Goal: Information Seeking & Learning: Check status

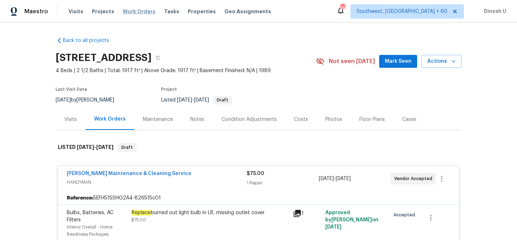
click at [138, 9] on span "Work Orders" at bounding box center [139, 11] width 33 height 7
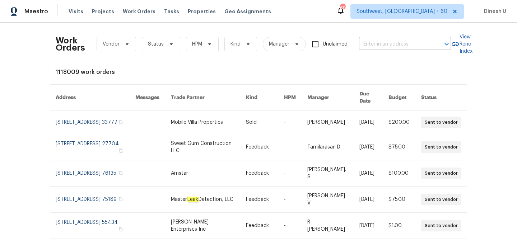
click at [368, 39] on input "text" at bounding box center [395, 44] width 72 height 11
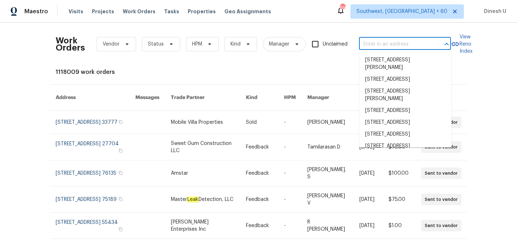
paste input "4609 Cottonwood Ln, Gastonia, NC 28052"
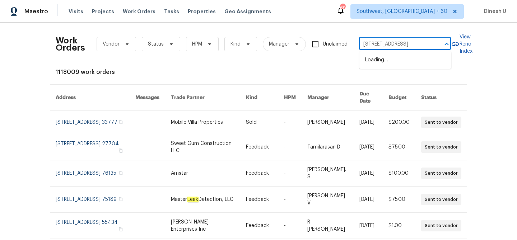
type input "4609 Cottonwood Ln, Gastonia, NC 28052"
click at [369, 61] on li "[STREET_ADDRESS]" at bounding box center [405, 60] width 92 height 12
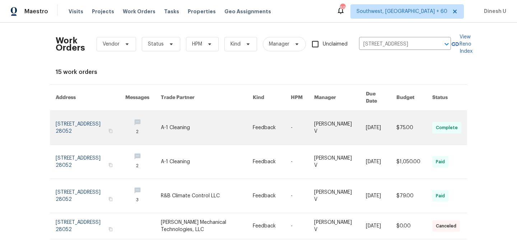
click at [70, 116] on link at bounding box center [91, 128] width 70 height 34
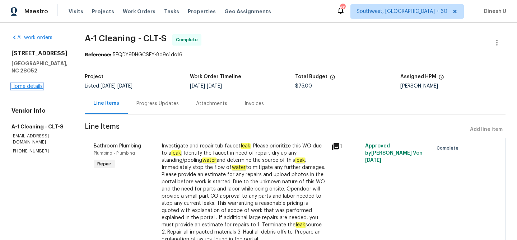
click at [27, 86] on link "Home details" at bounding box center [26, 86] width 31 height 5
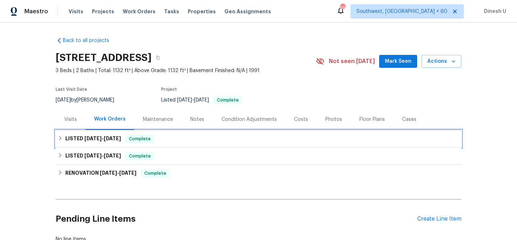
click at [96, 136] on span "9/2/25" at bounding box center [92, 138] width 17 height 5
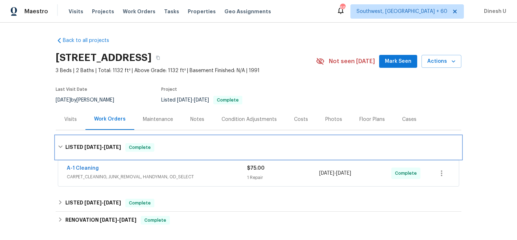
scroll to position [58, 0]
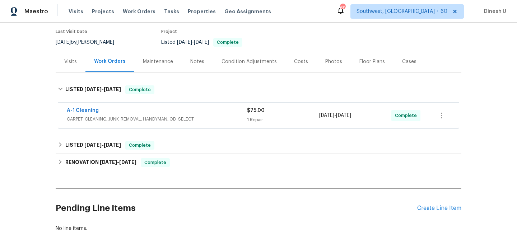
click at [251, 119] on div "1 Repair" at bounding box center [283, 119] width 72 height 7
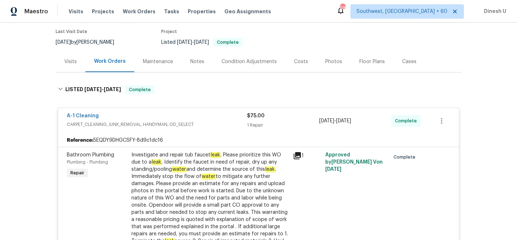
scroll to position [0, 0]
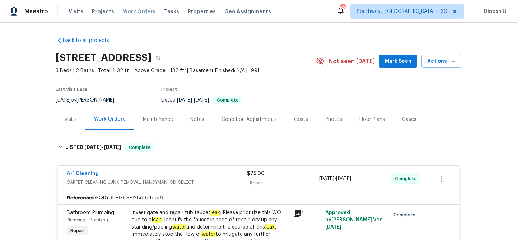
click at [137, 9] on span "Work Orders" at bounding box center [139, 11] width 33 height 7
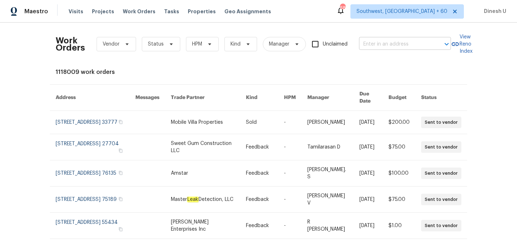
click at [381, 44] on input "text" at bounding box center [395, 44] width 72 height 11
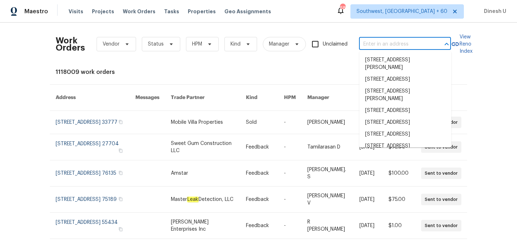
paste input "[STREET_ADDRESS]"
type input "[STREET_ADDRESS]"
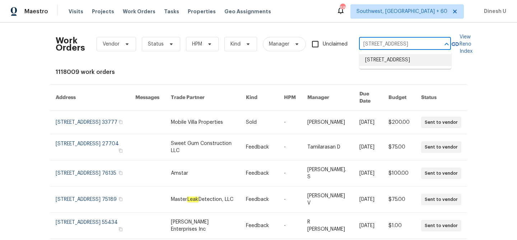
click at [372, 66] on li "[STREET_ADDRESS]" at bounding box center [405, 60] width 92 height 12
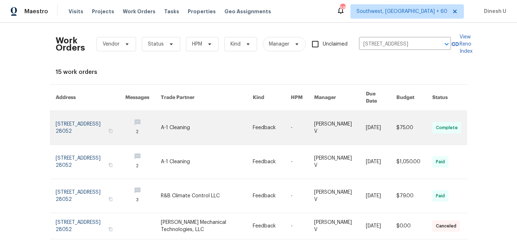
click at [84, 116] on link at bounding box center [91, 128] width 70 height 34
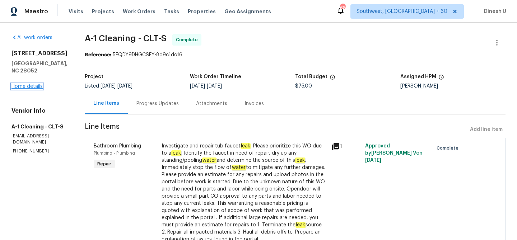
click at [37, 85] on link "Home details" at bounding box center [26, 86] width 31 height 5
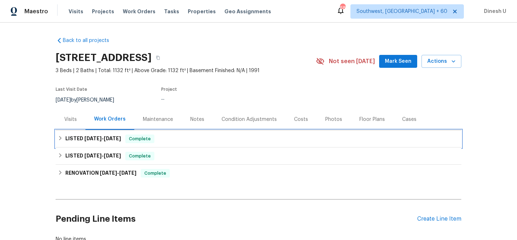
click at [111, 136] on span "[DATE]" at bounding box center [112, 138] width 17 height 5
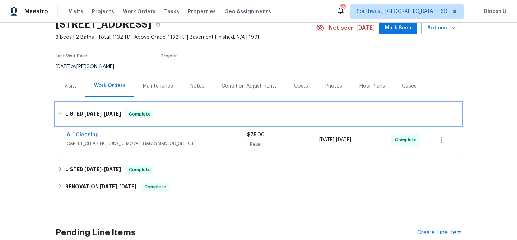
scroll to position [42, 0]
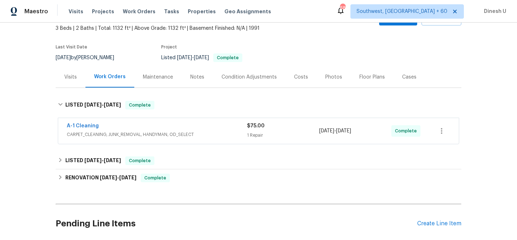
click at [253, 130] on div "$75.00 1 Repair" at bounding box center [283, 130] width 72 height 17
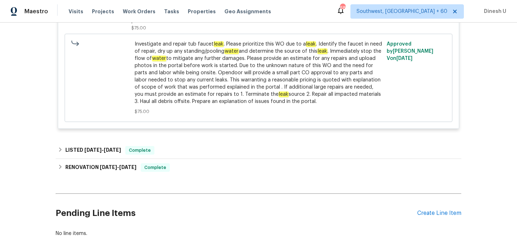
scroll to position [294, 0]
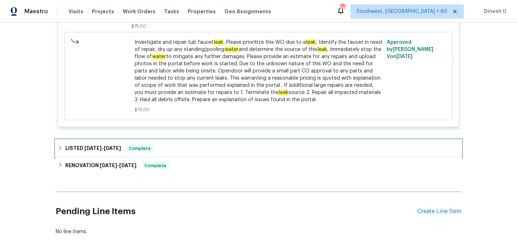
click at [106, 145] on h6 "LISTED 8/12/25 - 8/29/25" at bounding box center [93, 148] width 56 height 9
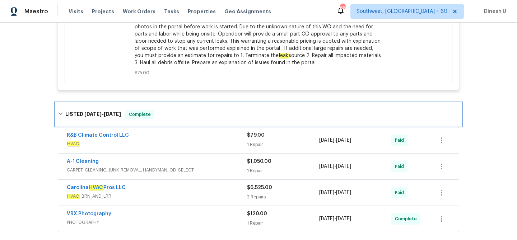
scroll to position [351, 0]
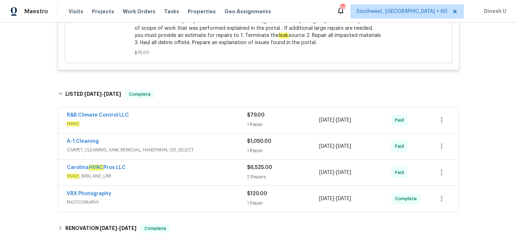
click at [262, 120] on div "$79.00 1 Repair" at bounding box center [283, 120] width 72 height 17
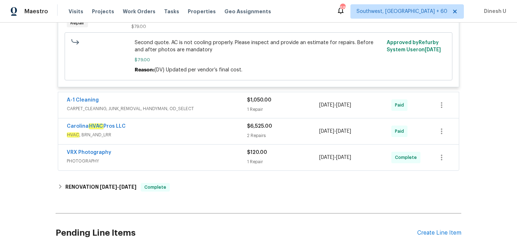
scroll to position [513, 0]
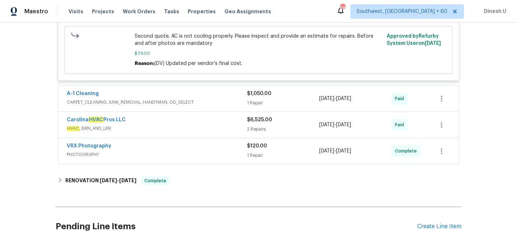
click at [262, 104] on div "1 Repair" at bounding box center [283, 102] width 72 height 7
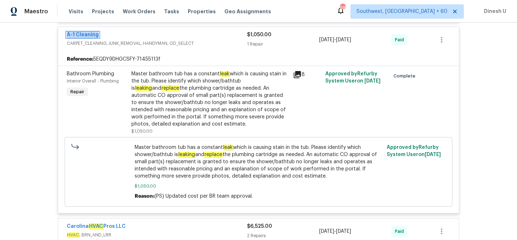
scroll to position [571, 0]
click at [135, 69] on div "Bathroom Plumbing Interior Overall - Plumbing Repair Master bathroom tub has a …" at bounding box center [258, 140] width 401 height 148
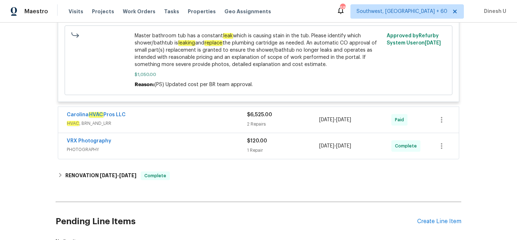
scroll to position [698, 0]
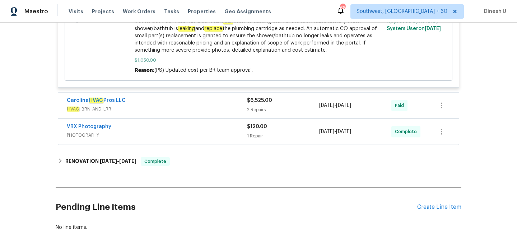
click at [261, 104] on div "$6,525.00" at bounding box center [283, 100] width 72 height 7
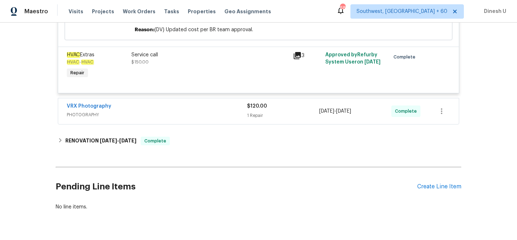
scroll to position [883, 0]
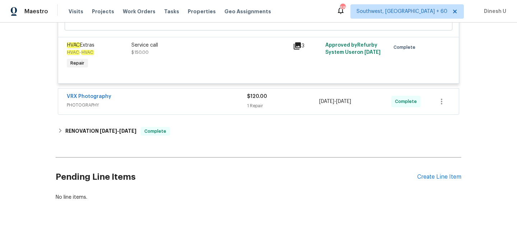
click at [259, 106] on div "1 Repair" at bounding box center [283, 105] width 72 height 7
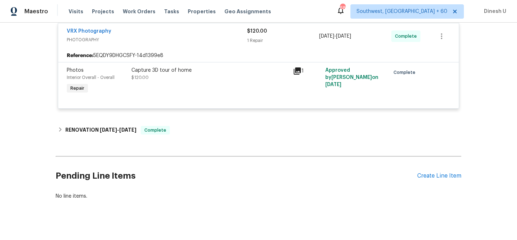
scroll to position [958, 0]
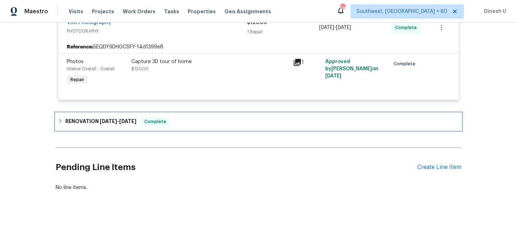
click at [87, 121] on h6 "RENOVATION [DATE] - [DATE]" at bounding box center [100, 121] width 71 height 9
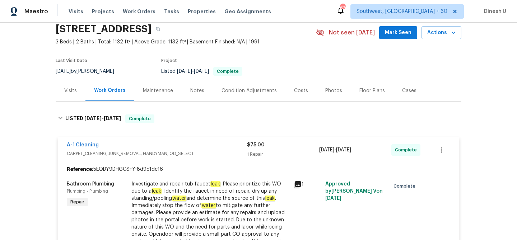
scroll to position [0, 0]
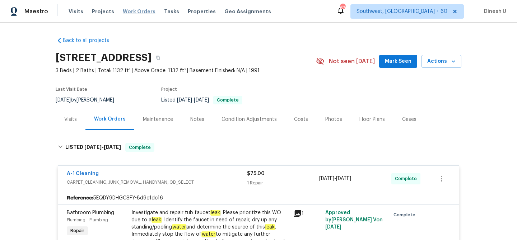
click at [136, 11] on span "Work Orders" at bounding box center [139, 11] width 33 height 7
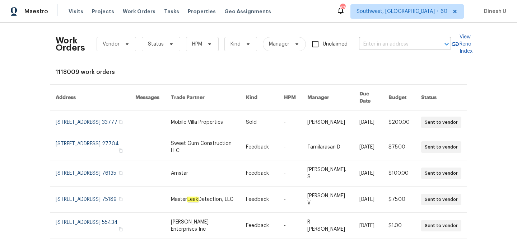
click at [374, 45] on input "text" at bounding box center [395, 44] width 72 height 11
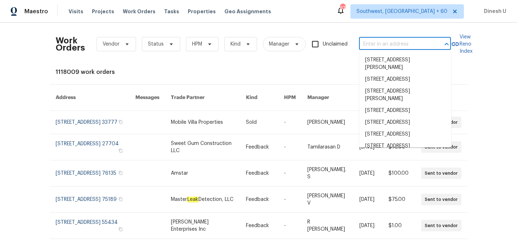
paste input "4609 Cottonwood Ln Gastonia, NC 28052"
type input "4609 Cottonwood Ln Gastonia, NC 28052"
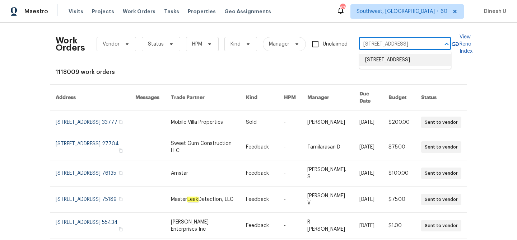
click at [374, 63] on li "[STREET_ADDRESS]" at bounding box center [405, 60] width 92 height 12
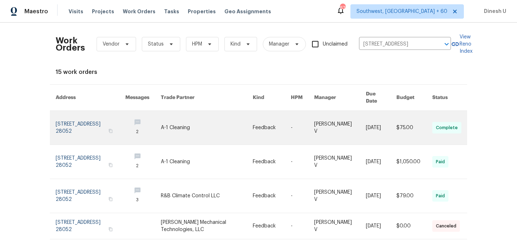
click at [76, 124] on link at bounding box center [91, 128] width 70 height 34
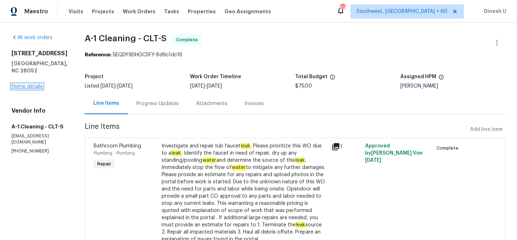
click at [23, 87] on link "Home details" at bounding box center [26, 86] width 31 height 5
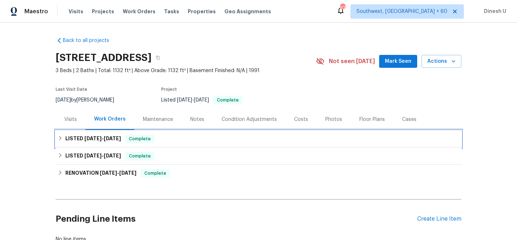
click at [103, 136] on span "9/2/25 - 9/4/25" at bounding box center [102, 138] width 37 height 5
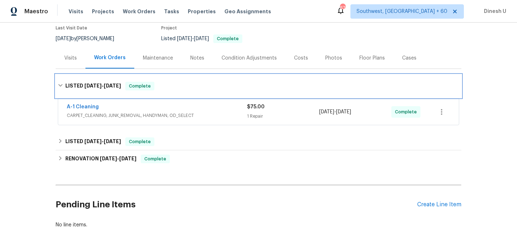
scroll to position [69, 0]
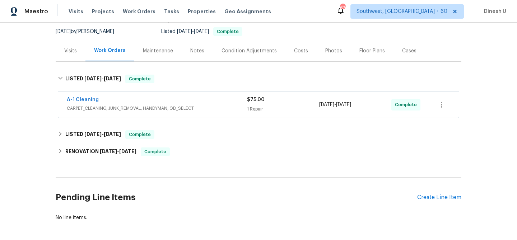
click at [251, 107] on div "1 Repair" at bounding box center [283, 109] width 72 height 7
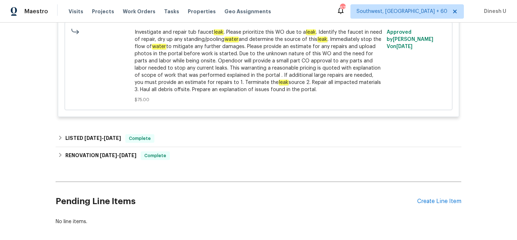
scroll to position [307, 0]
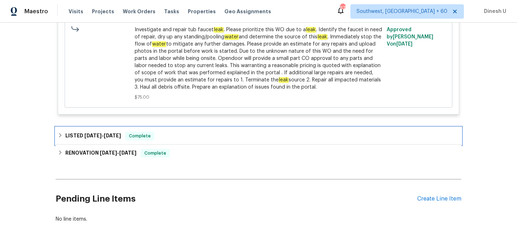
click at [116, 134] on span "[DATE]" at bounding box center [112, 135] width 17 height 5
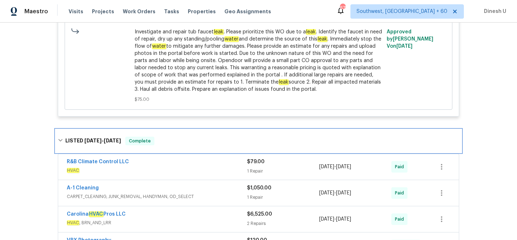
scroll to position [326, 0]
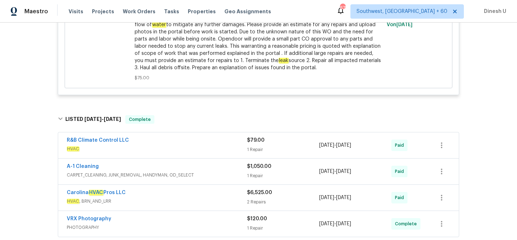
click at [253, 148] on div "1 Repair" at bounding box center [283, 149] width 72 height 7
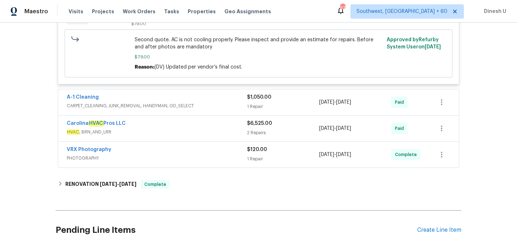
scroll to position [509, 0]
click at [254, 105] on div "1 Repair" at bounding box center [283, 106] width 72 height 7
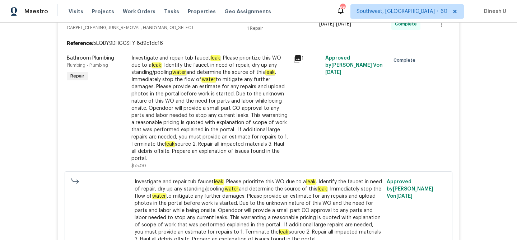
scroll to position [0, 0]
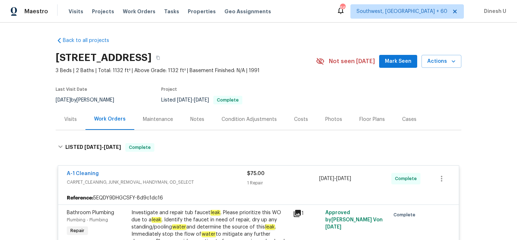
click at [70, 121] on div "Visits" at bounding box center [70, 119] width 13 height 7
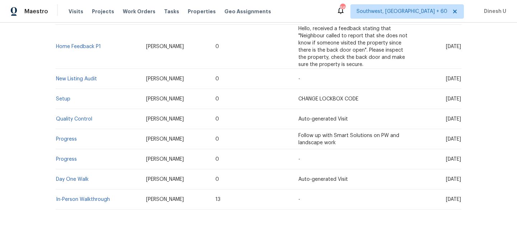
scroll to position [177, 0]
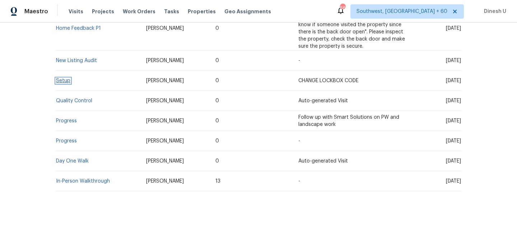
click at [60, 79] on link "Setup" at bounding box center [63, 80] width 14 height 5
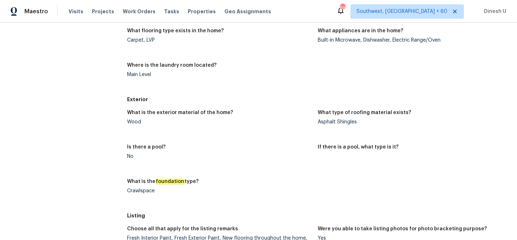
scroll to position [314, 0]
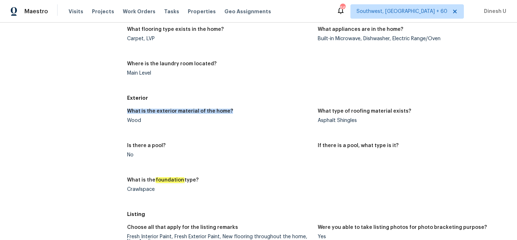
drag, startPoint x: 126, startPoint y: 112, endPoint x: 224, endPoint y: 114, distance: 98.0
click at [224, 114] on div "All visits 4609 Cottonwood Ln Gastonia, NC 28052 Home details Other Visits Home…" at bounding box center [259, 194] width 500 height 943
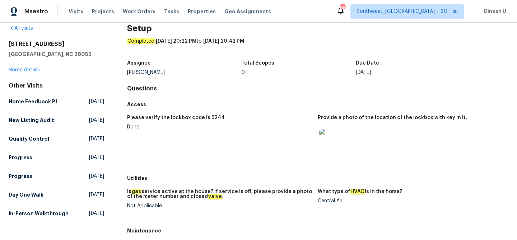
scroll to position [27, 0]
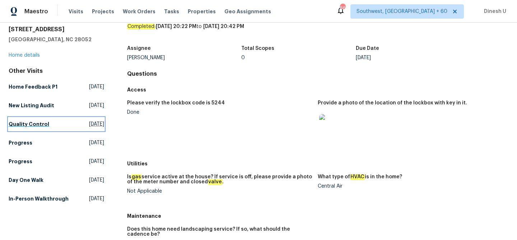
click at [89, 122] on span "Fri, Aug 08 2025" at bounding box center [96, 124] width 15 height 7
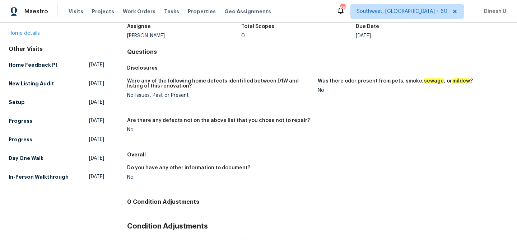
scroll to position [55, 0]
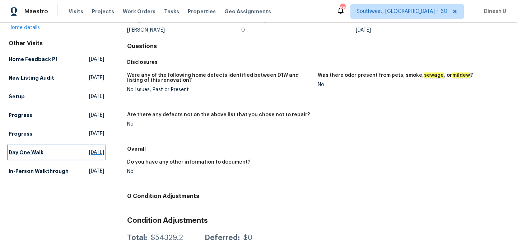
click at [92, 150] on span "[DATE]" at bounding box center [96, 152] width 15 height 7
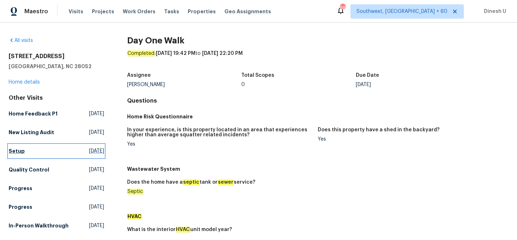
click at [89, 151] on span "[DATE]" at bounding box center [96, 151] width 15 height 7
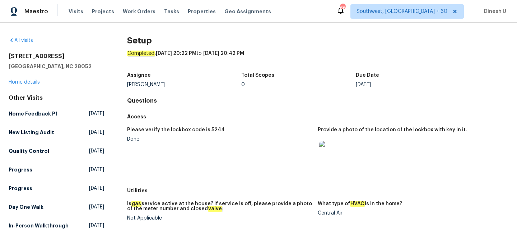
click at [100, 200] on div "Other Visits Home Feedback P1 Thu, Aug 14 2025 New Listing Audit Mon, Aug 11 20…" at bounding box center [56, 163] width 95 height 138
click at [97, 205] on span "[DATE]" at bounding box center [96, 207] width 15 height 7
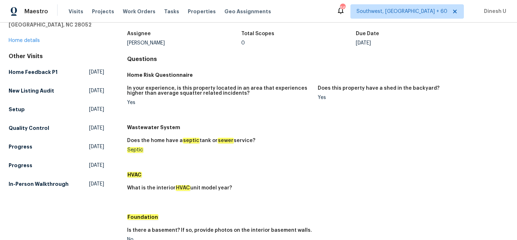
scroll to position [57, 0]
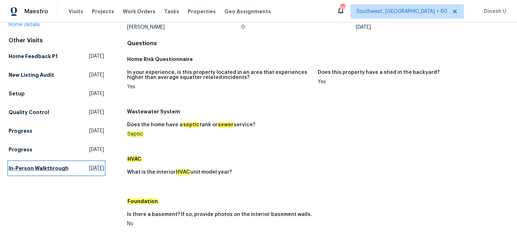
click at [90, 167] on span "Fri, Jun 06 2025" at bounding box center [96, 168] width 15 height 7
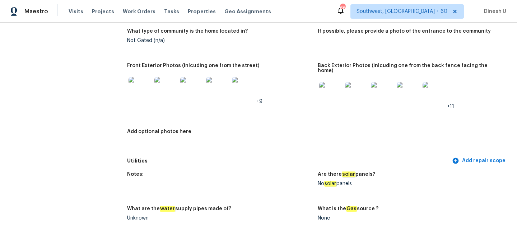
scroll to position [368, 0]
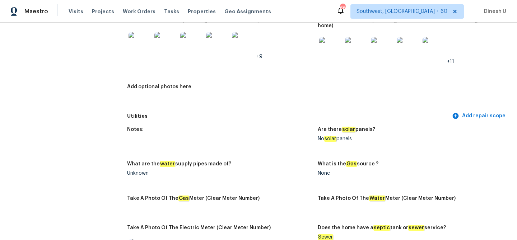
click at [317, 132] on figure "Notes:" at bounding box center [222, 140] width 191 height 26
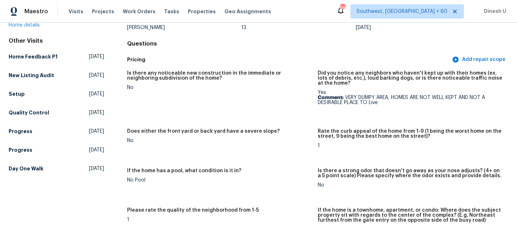
scroll to position [0, 0]
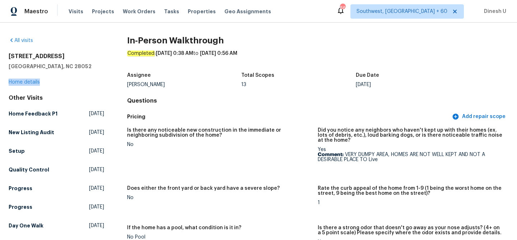
click at [128, 7] on div "Visits Projects Work Orders Tasks Properties Geo Assignments" at bounding box center [174, 11] width 211 height 14
click at [128, 14] on span "Work Orders" at bounding box center [139, 11] width 33 height 7
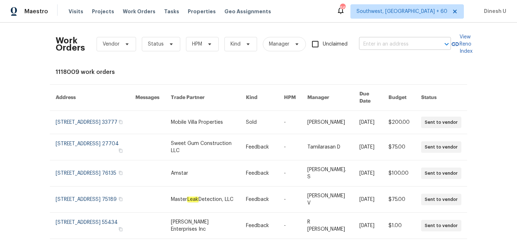
click at [379, 46] on input "text" at bounding box center [395, 44] width 72 height 11
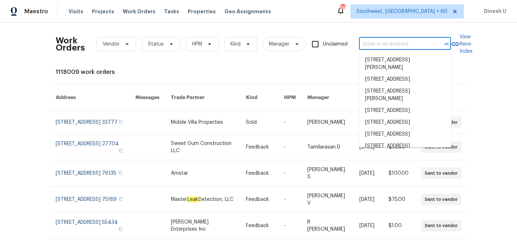
paste input "2220 Valley Edge Dr Raleigh true 103, NC 27614"
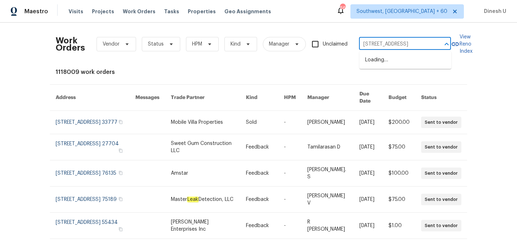
type input "2220 Valley Edge Dr"
click at [372, 61] on li "2220 Valley Edge Dr Unit 103, Raleigh, NC 27614" at bounding box center [405, 60] width 92 height 12
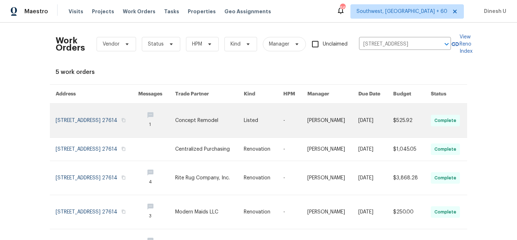
click at [61, 119] on link at bounding box center [97, 121] width 83 height 34
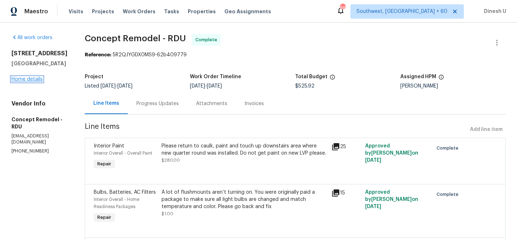
click at [29, 82] on link "Home details" at bounding box center [26, 79] width 31 height 5
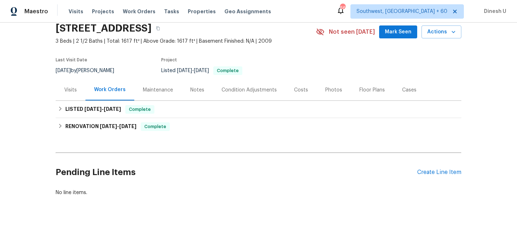
scroll to position [34, 0]
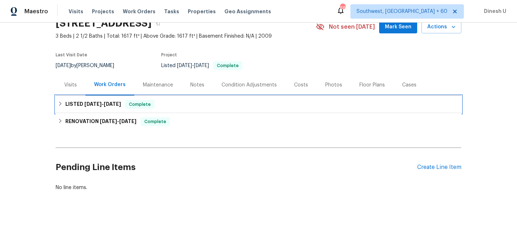
click at [110, 99] on div "LISTED 9/2/25 - 9/5/25 Complete" at bounding box center [259, 104] width 406 height 17
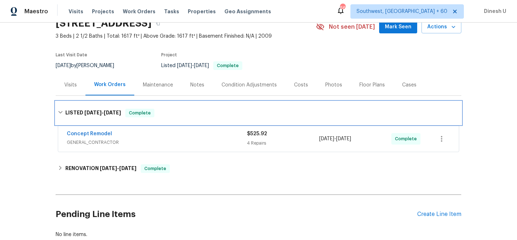
scroll to position [81, 0]
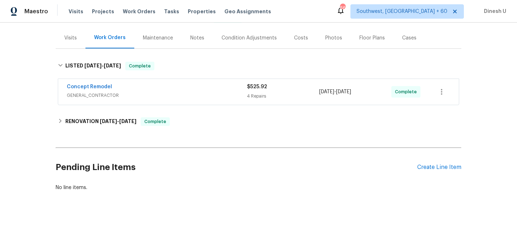
click at [257, 95] on div "4 Repairs" at bounding box center [283, 96] width 72 height 7
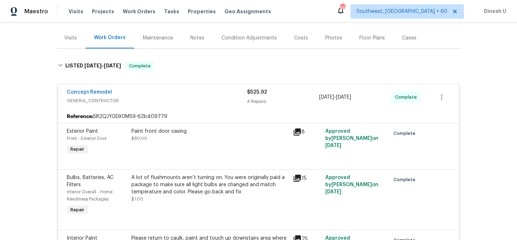
scroll to position [0, 0]
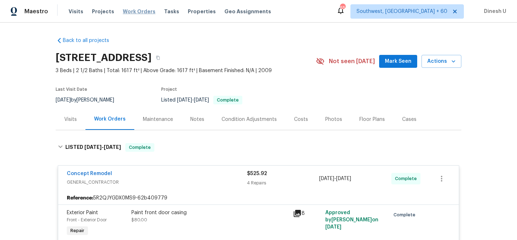
click at [128, 11] on span "Work Orders" at bounding box center [139, 11] width 33 height 7
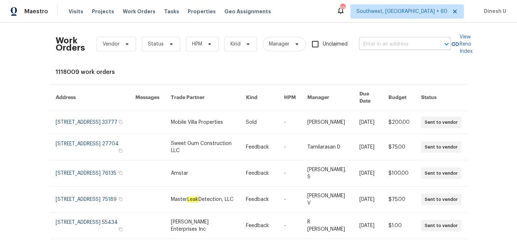
click at [371, 41] on input "text" at bounding box center [395, 44] width 72 height 11
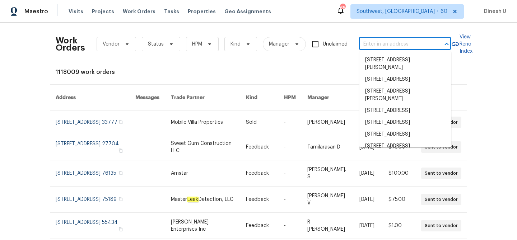
paste input "4609 Cottonwood Ln Gastonia, NC 28052"
type input "4609 Cottonwood Ln Gastonia, NC 28052"
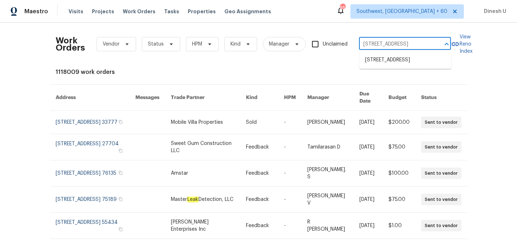
scroll to position [0, 31]
click at [375, 61] on li "[STREET_ADDRESS]" at bounding box center [405, 60] width 92 height 12
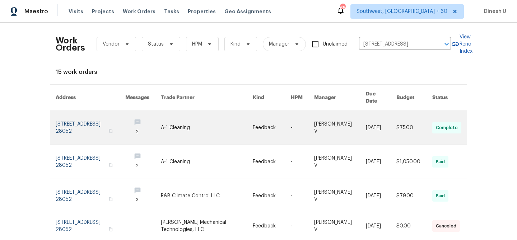
click at [80, 121] on link at bounding box center [91, 128] width 70 height 34
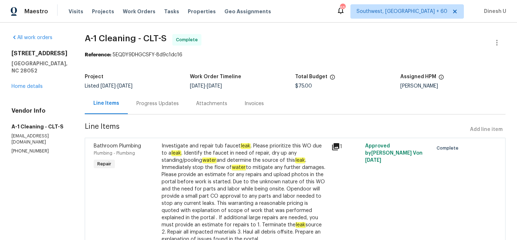
click at [23, 89] on div "4609 Cottonwood Ln Gastonia, NC 28052 Home details" at bounding box center [39, 70] width 56 height 40
click at [22, 81] on div "4609 Cottonwood Ln Gastonia, NC 28052 Home details" at bounding box center [39, 70] width 56 height 40
click at [27, 84] on div "4609 Cottonwood Ln Gastonia, NC 28052 Home details" at bounding box center [39, 70] width 56 height 40
click at [27, 86] on link "Home details" at bounding box center [26, 86] width 31 height 5
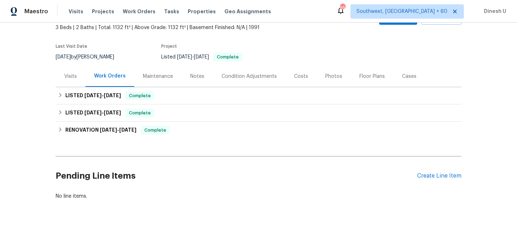
scroll to position [52, 0]
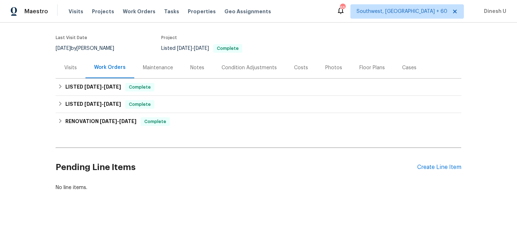
click at [71, 69] on div "Visits" at bounding box center [70, 67] width 13 height 7
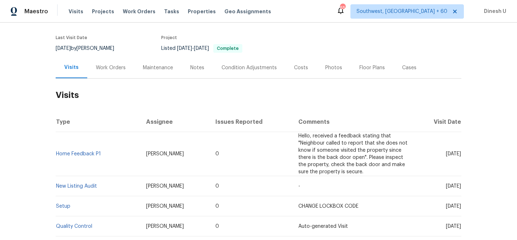
click at [97, 65] on div "Work Orders" at bounding box center [111, 67] width 30 height 7
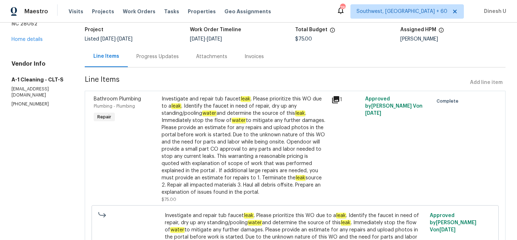
click at [139, 56] on div "Progress Updates" at bounding box center [157, 56] width 42 height 7
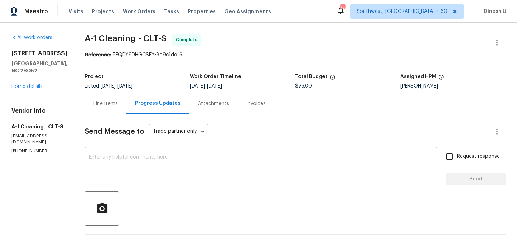
click at [112, 102] on div "Line Items" at bounding box center [105, 103] width 24 height 7
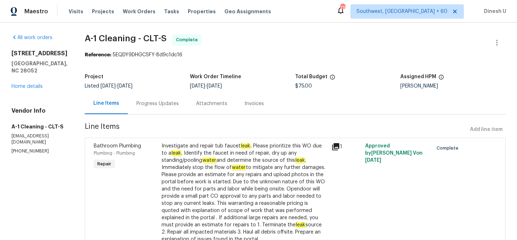
click at [148, 102] on div "Progress Updates" at bounding box center [157, 103] width 42 height 7
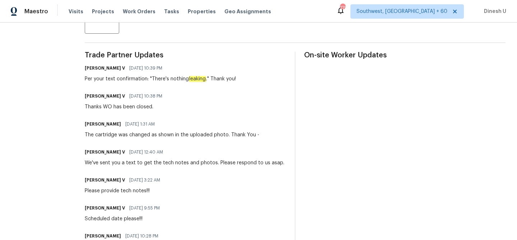
scroll to position [193, 0]
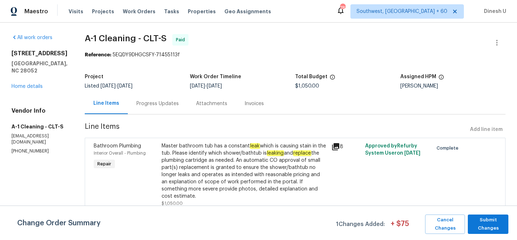
click at [150, 101] on div "Progress Updates" at bounding box center [157, 103] width 42 height 7
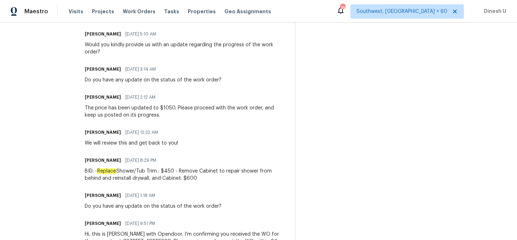
scroll to position [526, 0]
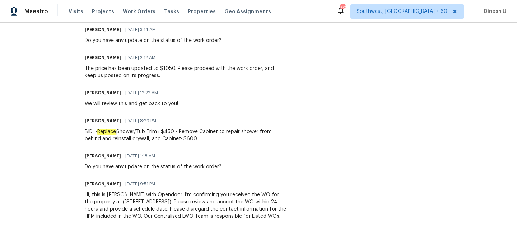
click at [128, 119] on div "Damion Brown 08/20/2025 8:29 PM BID: - Replace Shower/Tub Trim : $450 - Remove …" at bounding box center [185, 129] width 201 height 27
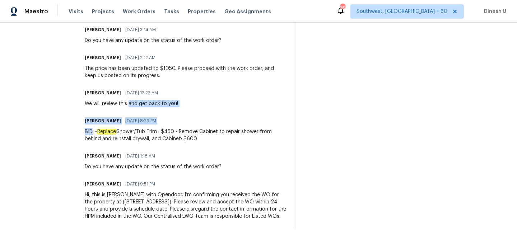
drag, startPoint x: 128, startPoint y: 119, endPoint x: 147, endPoint y: 63, distance: 59.5
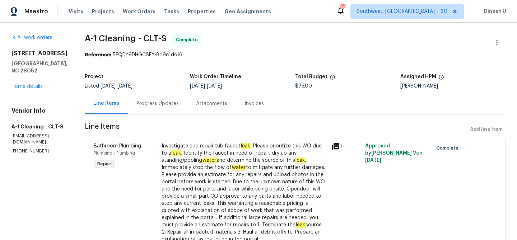
click at [157, 103] on div "Progress Updates" at bounding box center [157, 103] width 42 height 7
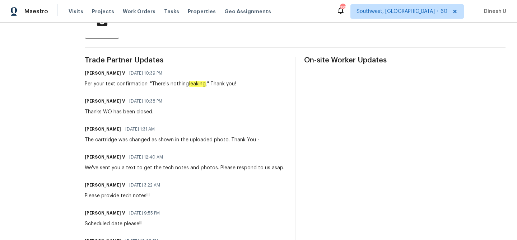
scroll to position [180, 0]
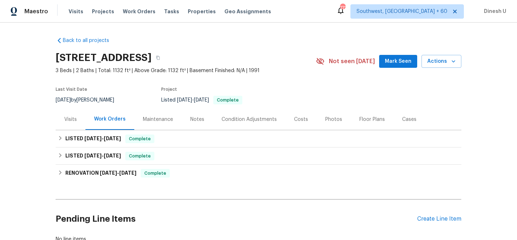
scroll to position [11, 0]
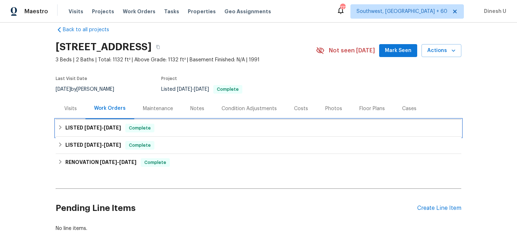
click at [95, 128] on span "[DATE]" at bounding box center [92, 127] width 17 height 5
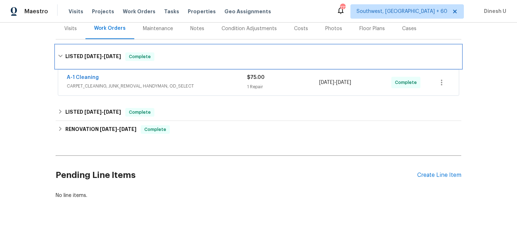
scroll to position [94, 0]
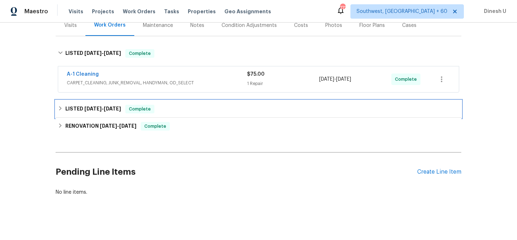
click at [98, 107] on span "[DATE]" at bounding box center [92, 108] width 17 height 5
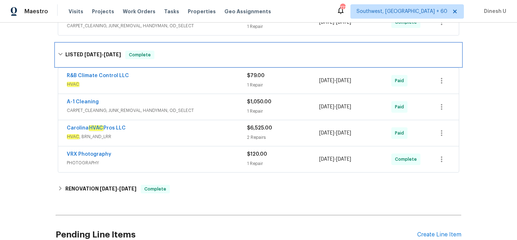
scroll to position [0, 0]
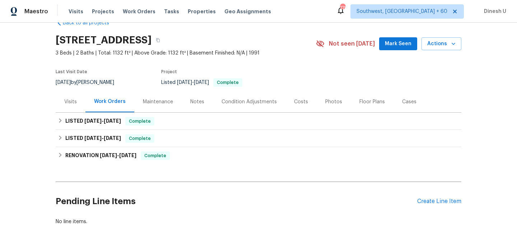
scroll to position [28, 0]
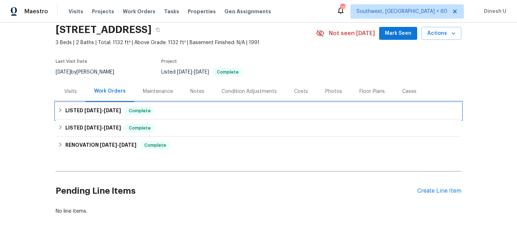
click at [86, 111] on span "[DATE]" at bounding box center [92, 110] width 17 height 5
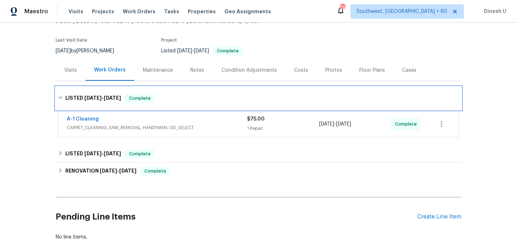
scroll to position [48, 0]
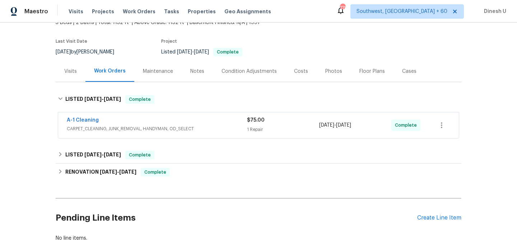
click at [258, 132] on div "1 Repair" at bounding box center [283, 129] width 72 height 7
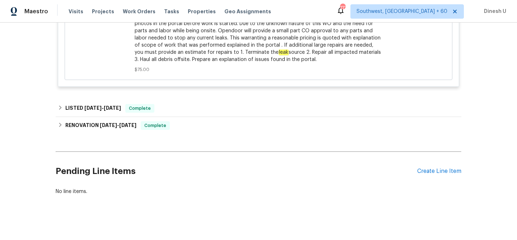
scroll to position [338, 0]
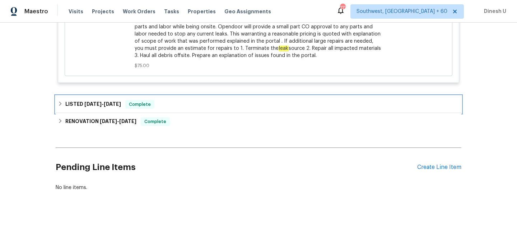
click at [106, 102] on span "[DATE]" at bounding box center [112, 104] width 17 height 5
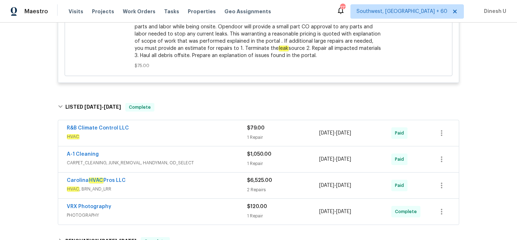
click at [256, 134] on div "1 Repair" at bounding box center [283, 137] width 72 height 7
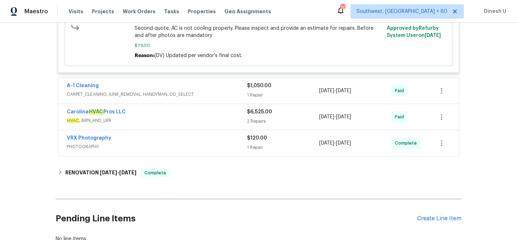
scroll to position [533, 0]
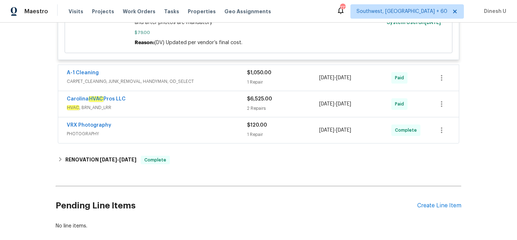
click at [254, 86] on div "$1,050.00 1 Repair" at bounding box center [283, 77] width 72 height 17
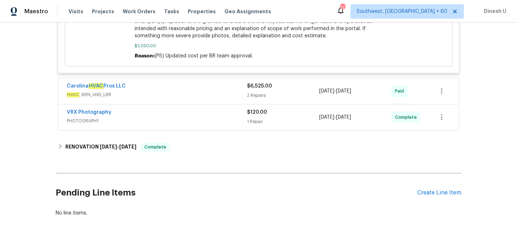
scroll to position [718, 0]
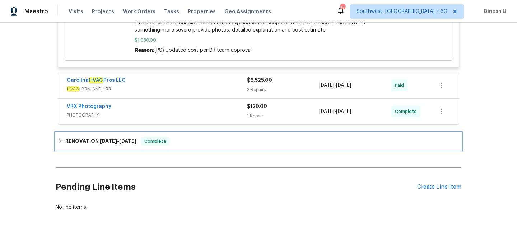
click at [123, 140] on span "[DATE]" at bounding box center [127, 141] width 17 height 5
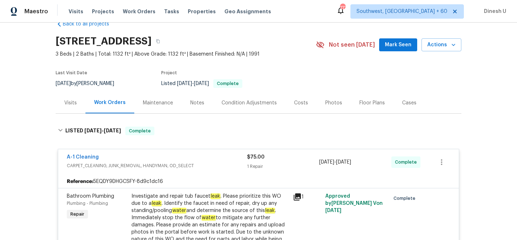
scroll to position [0, 0]
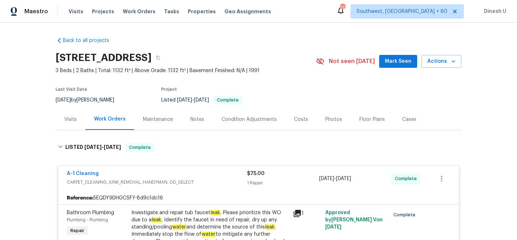
click at [86, 118] on div "Work Orders" at bounding box center [109, 119] width 49 height 21
click at [73, 117] on div "Visits" at bounding box center [70, 119] width 13 height 7
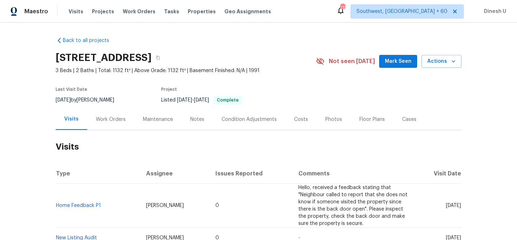
click at [98, 117] on div "Work Orders" at bounding box center [111, 119] width 30 height 7
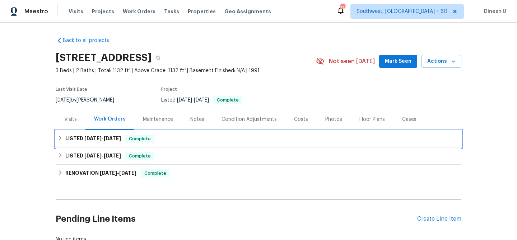
click at [87, 140] on span "[DATE]" at bounding box center [92, 138] width 17 height 5
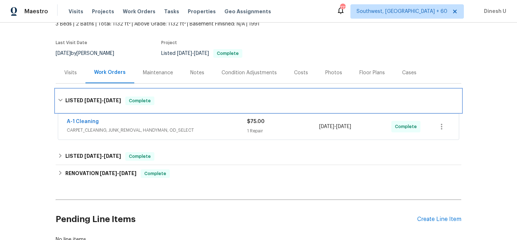
scroll to position [42, 0]
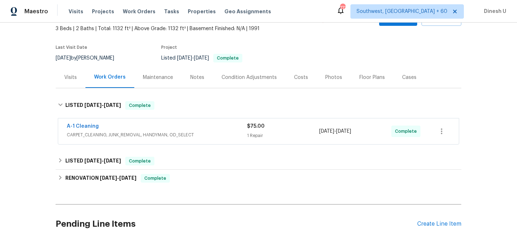
click at [256, 134] on div "1 Repair" at bounding box center [283, 135] width 72 height 7
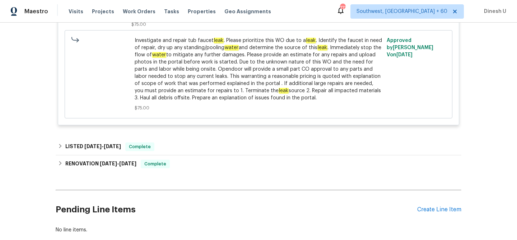
scroll to position [338, 0]
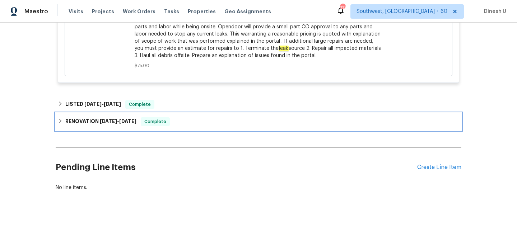
click at [97, 117] on h6 "RENOVATION [DATE] - [DATE]" at bounding box center [100, 121] width 71 height 9
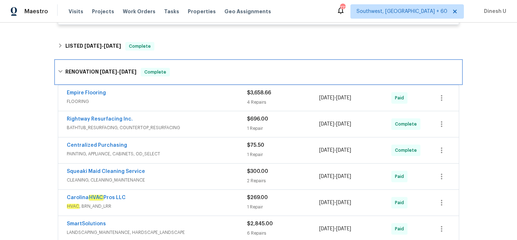
scroll to position [463, 0]
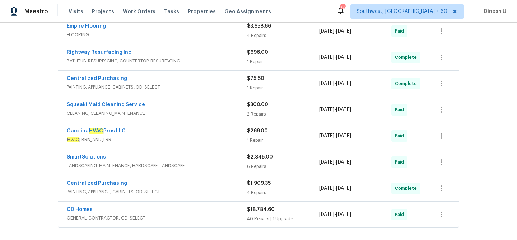
click at [254, 38] on div "4 Repairs" at bounding box center [283, 35] width 72 height 7
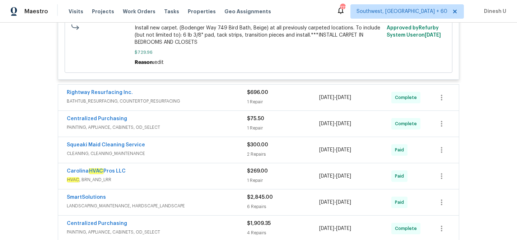
scroll to position [799, 0]
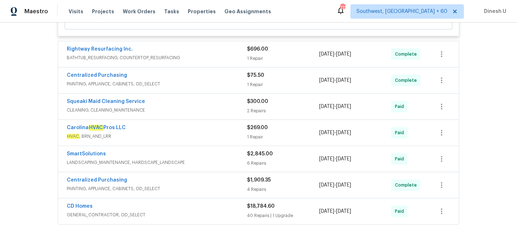
click at [254, 61] on div "1 Repair" at bounding box center [283, 58] width 72 height 7
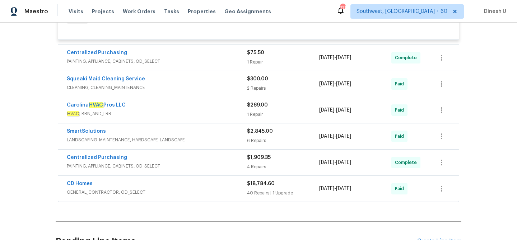
scroll to position [882, 0]
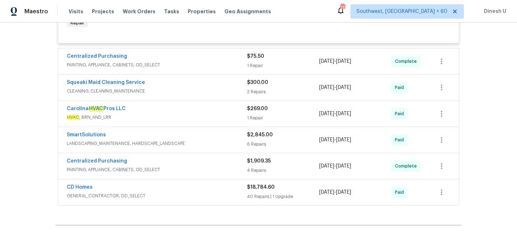
click at [251, 68] on div "1 Repair" at bounding box center [283, 65] width 72 height 7
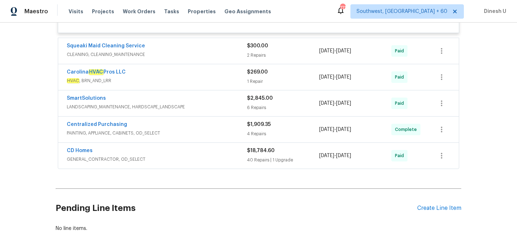
scroll to position [989, 0]
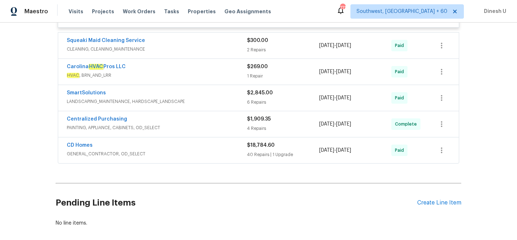
click at [261, 50] on div "2 Repairs" at bounding box center [283, 49] width 72 height 7
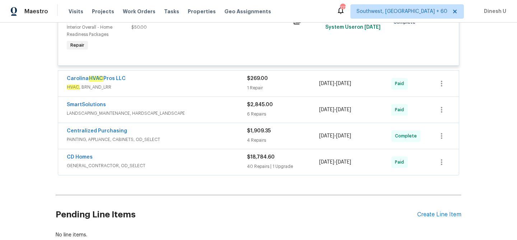
scroll to position [1242, 0]
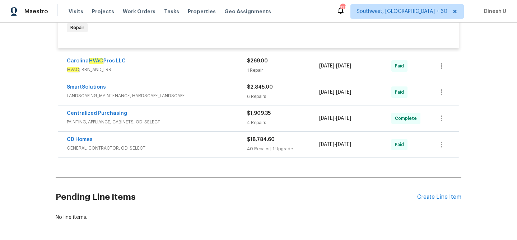
click at [267, 100] on div "6 Repairs" at bounding box center [283, 96] width 72 height 7
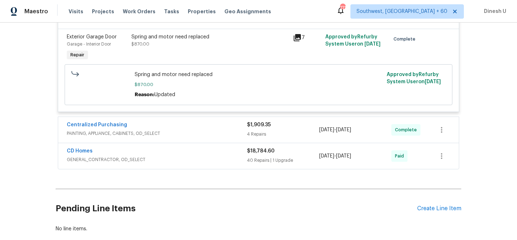
scroll to position [1636, 0]
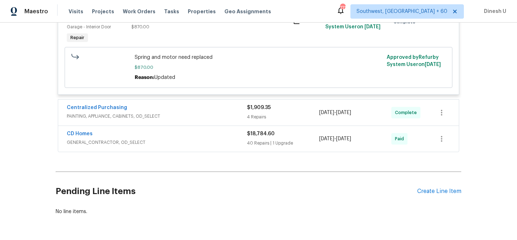
click at [256, 117] on div "4 Repairs" at bounding box center [283, 116] width 72 height 7
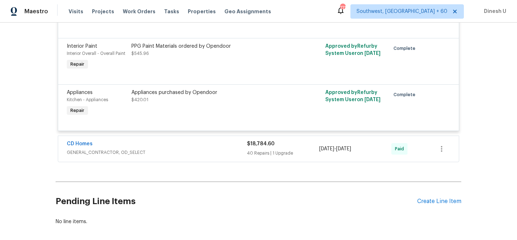
scroll to position [1866, 0]
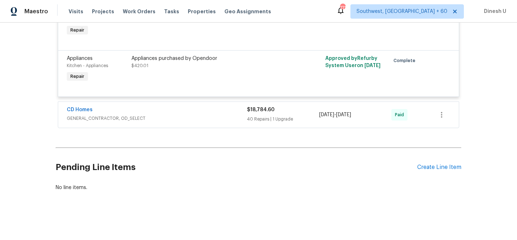
click at [264, 121] on div "40 Repairs | 1 Upgrade" at bounding box center [283, 119] width 72 height 7
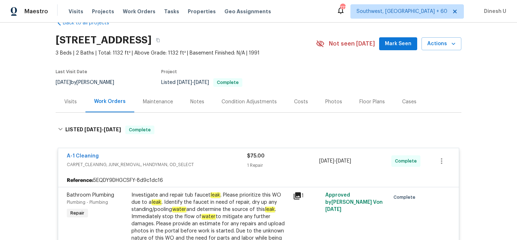
scroll to position [0, 0]
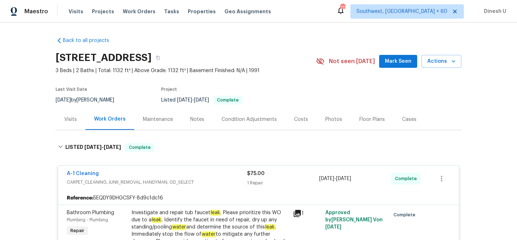
click at [71, 120] on div "Visits" at bounding box center [70, 119] width 13 height 7
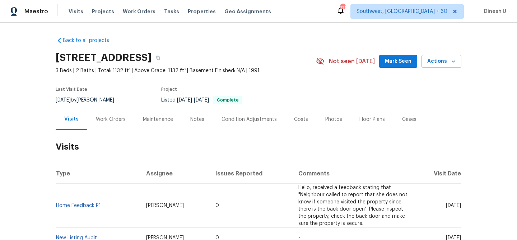
click at [120, 119] on div "Work Orders" at bounding box center [111, 119] width 30 height 7
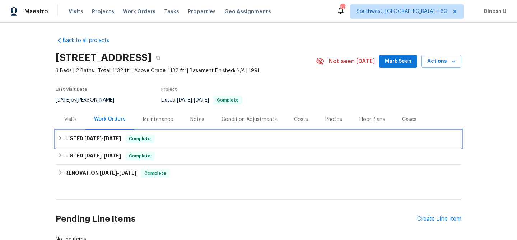
click at [95, 137] on span "[DATE]" at bounding box center [92, 138] width 17 height 5
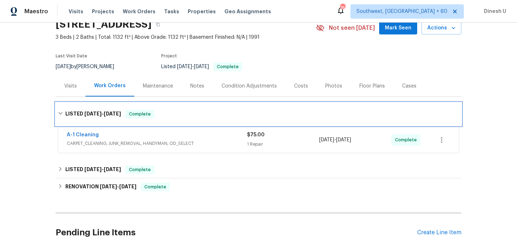
scroll to position [46, 0]
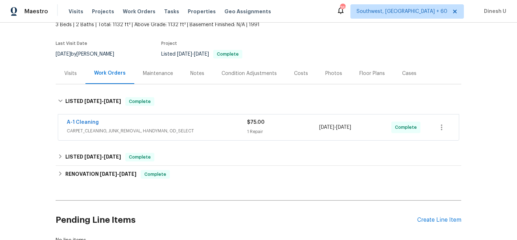
click at [256, 129] on div "1 Repair" at bounding box center [283, 131] width 72 height 7
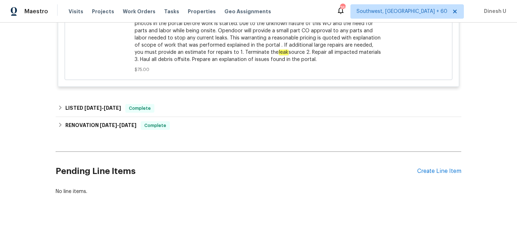
scroll to position [338, 0]
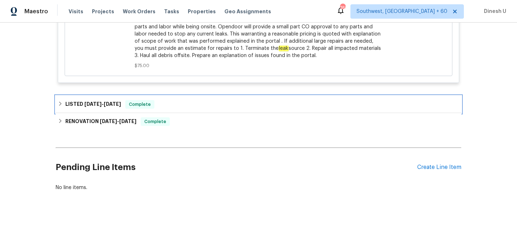
click at [95, 105] on span "[DATE]" at bounding box center [92, 104] width 17 height 5
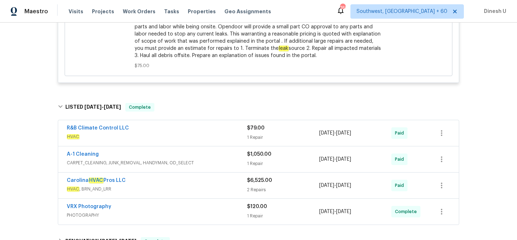
click at [247, 131] on div "$79.00" at bounding box center [283, 128] width 72 height 7
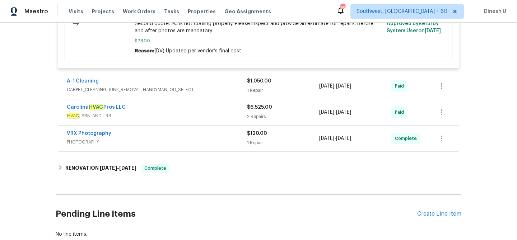
scroll to position [529, 0]
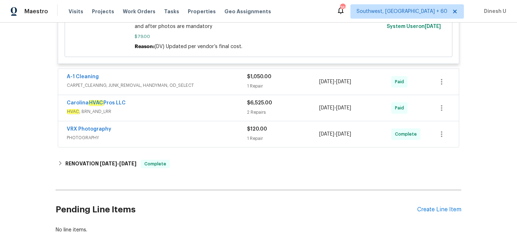
click at [261, 84] on div "1 Repair" at bounding box center [283, 86] width 72 height 7
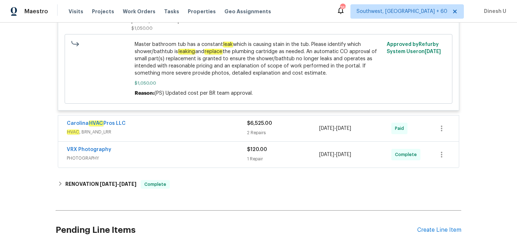
scroll to position [696, 0]
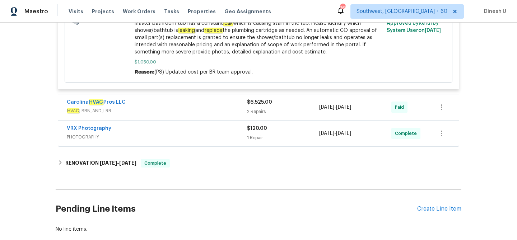
click at [262, 112] on div "2 Repairs" at bounding box center [283, 111] width 72 height 7
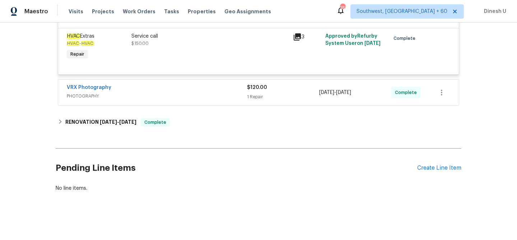
scroll to position [894, 0]
click at [250, 98] on div "1 Repair" at bounding box center [283, 96] width 72 height 7
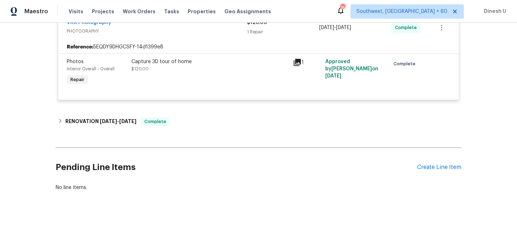
scroll to position [958, 0]
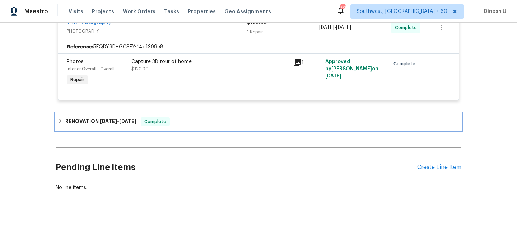
click at [111, 125] on h6 "RENOVATION [DATE] - [DATE]" at bounding box center [100, 121] width 71 height 9
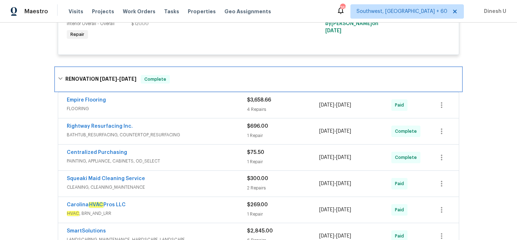
scroll to position [1006, 0]
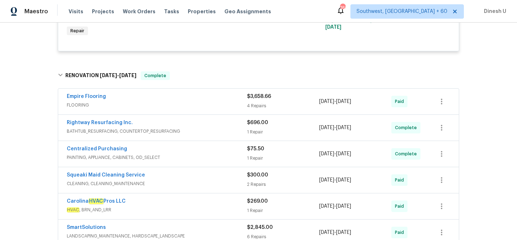
click at [253, 106] on div "4 Repairs" at bounding box center [283, 105] width 72 height 7
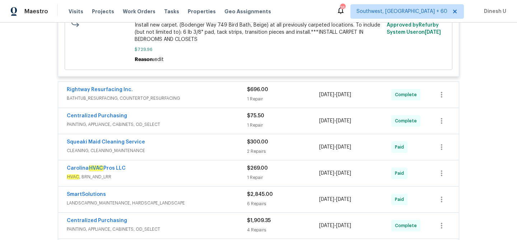
scroll to position [1382, 0]
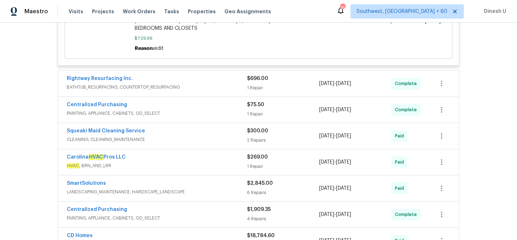
click at [256, 91] on div "1 Repair" at bounding box center [283, 87] width 72 height 7
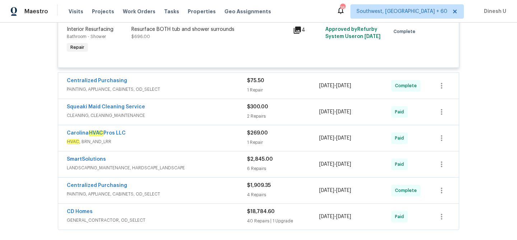
scroll to position [1488, 0]
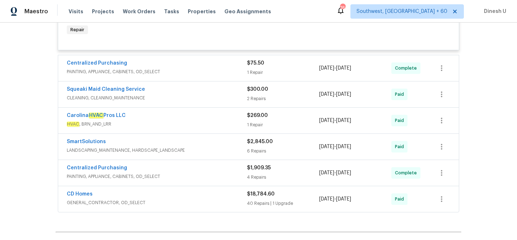
click at [260, 73] on div "1 Repair" at bounding box center [283, 72] width 72 height 7
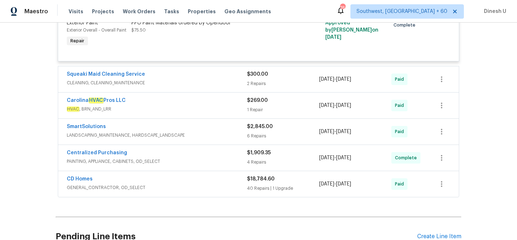
scroll to position [1571, 0]
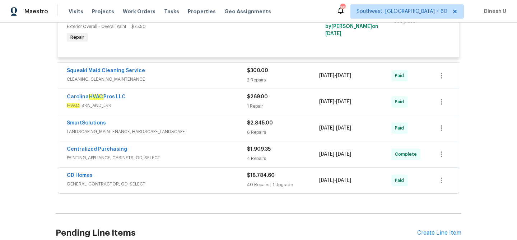
click at [260, 82] on div "2 Repairs" at bounding box center [283, 79] width 72 height 7
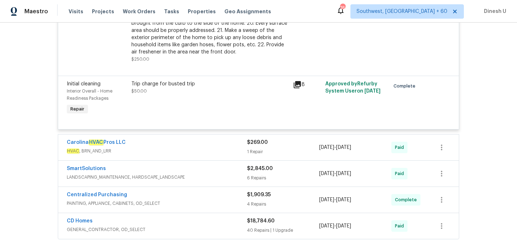
scroll to position [1777, 0]
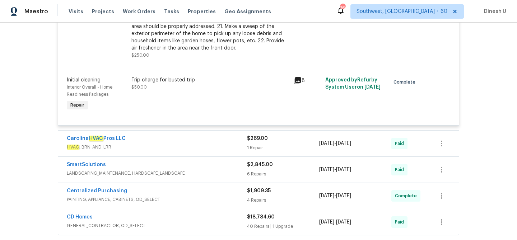
click at [249, 142] on div "$269.00" at bounding box center [283, 138] width 72 height 7
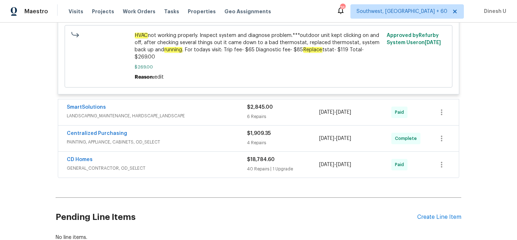
scroll to position [1978, 0]
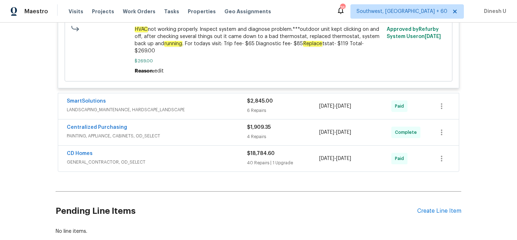
click at [246, 113] on span "LANDSCAPING_MAINTENANCE, HARDSCAPE_LANDSCAPE" at bounding box center [157, 109] width 180 height 7
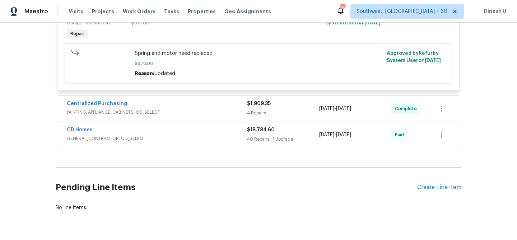
scroll to position [2411, 0]
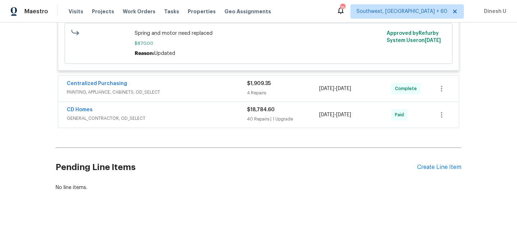
click at [260, 90] on div "4 Repairs" at bounding box center [283, 92] width 72 height 7
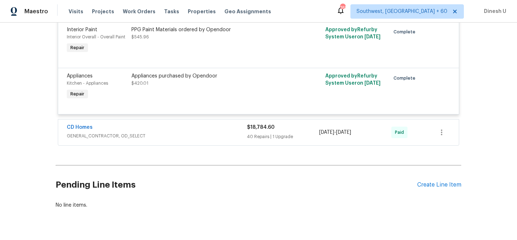
scroll to position [2608, 0]
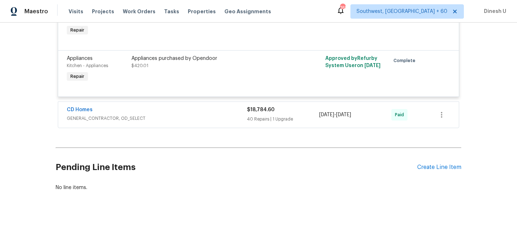
click at [267, 121] on div "$18,784.60 40 Repairs | 1 Upgrade" at bounding box center [283, 114] width 72 height 17
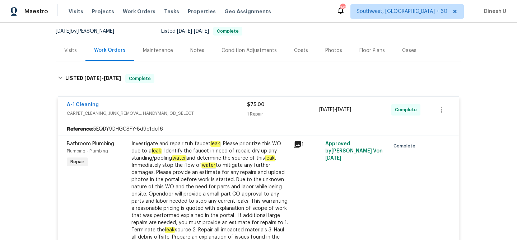
scroll to position [0, 0]
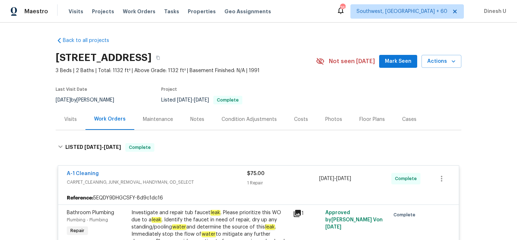
click at [79, 61] on h2 "[STREET_ADDRESS]" at bounding box center [104, 57] width 96 height 7
copy div "[STREET_ADDRESS]"
click at [191, 118] on div "Notes" at bounding box center [197, 119] width 14 height 7
